Goal: Browse casually

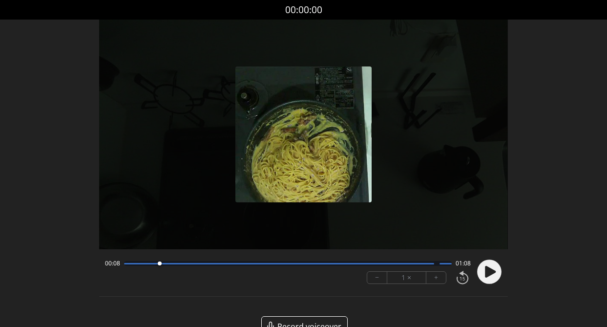
click at [490, 269] on icon at bounding box center [490, 272] width 11 height 12
click at [491, 272] on icon at bounding box center [491, 272] width 2 height 10
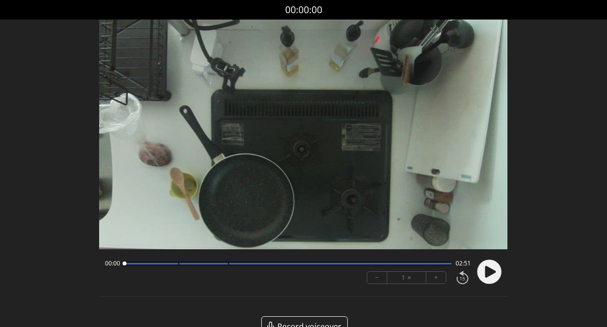
click at [485, 275] on icon at bounding box center [490, 272] width 11 height 12
click at [484, 268] on circle at bounding box center [489, 272] width 24 height 24
